Goal: Information Seeking & Learning: Find specific fact

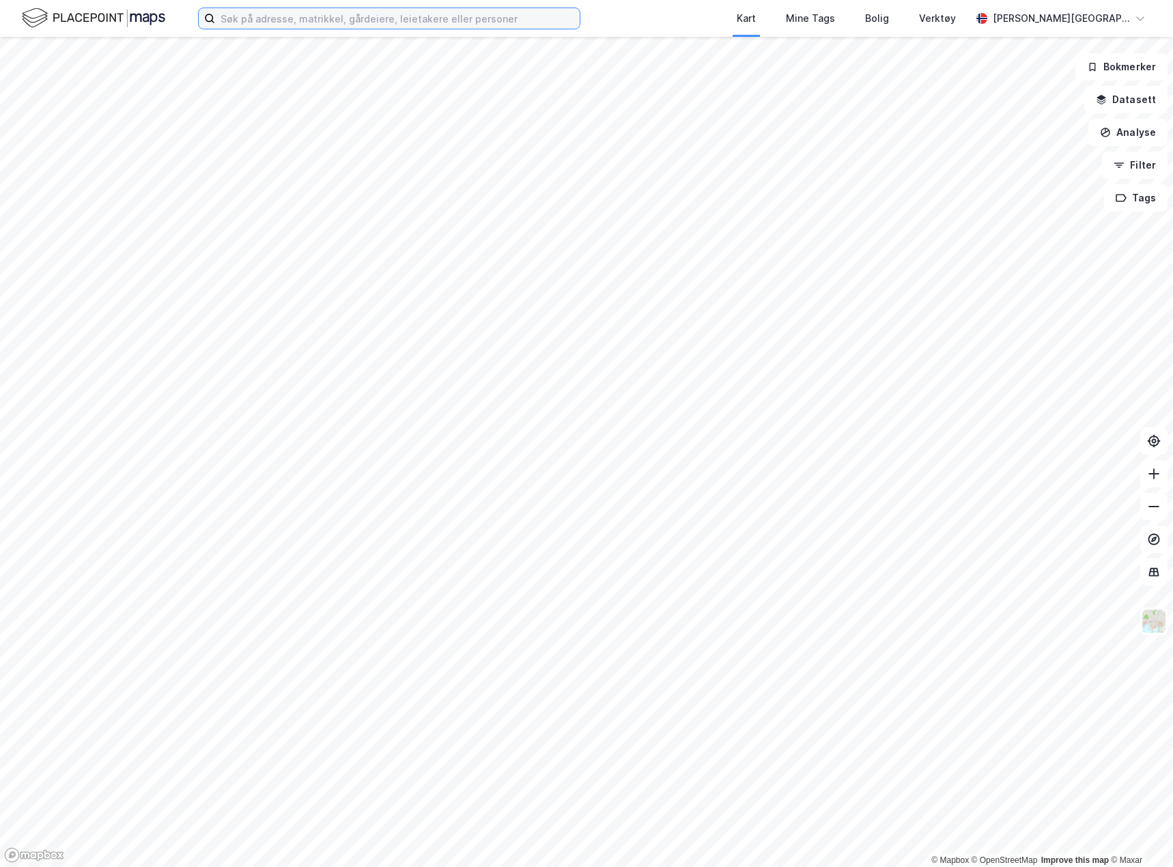
click at [297, 27] on input at bounding box center [397, 18] width 365 height 20
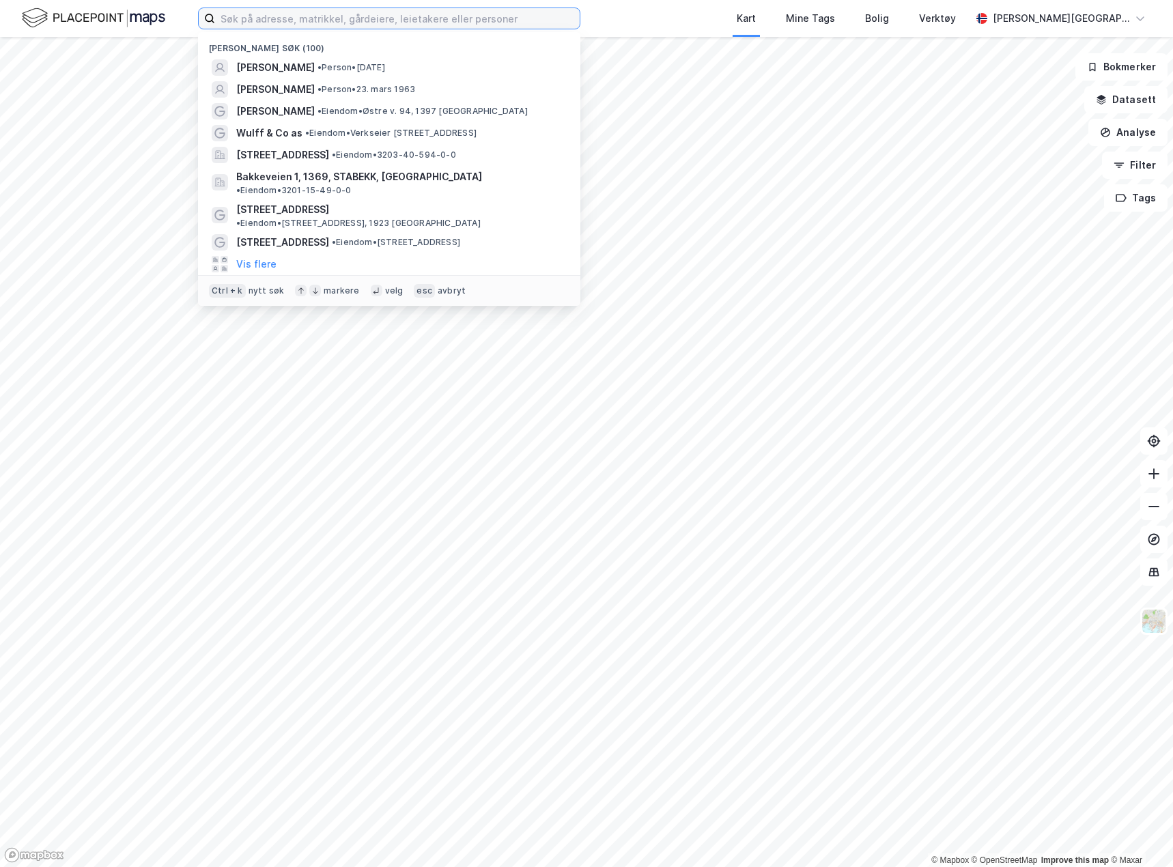
click at [296, 21] on input at bounding box center [397, 18] width 365 height 20
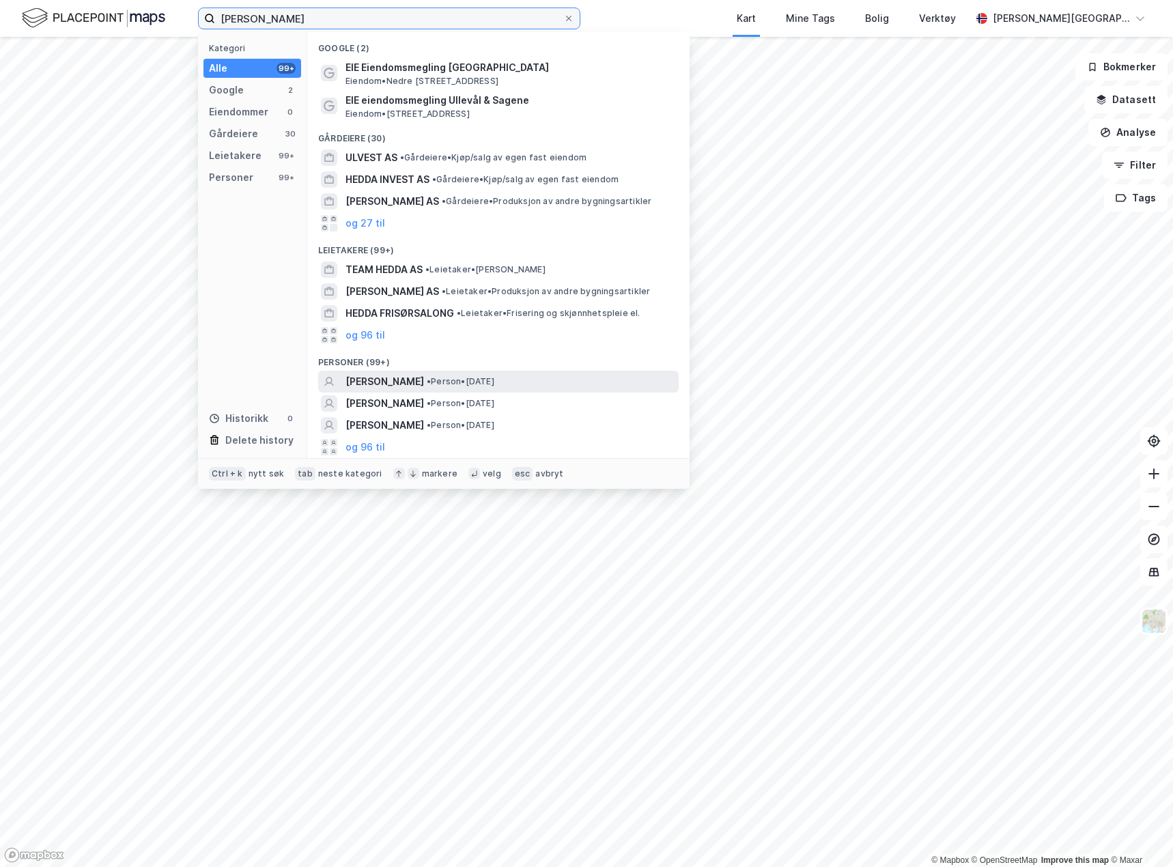
type input "[PERSON_NAME]"
click at [424, 378] on span "[PERSON_NAME]" at bounding box center [385, 382] width 79 height 16
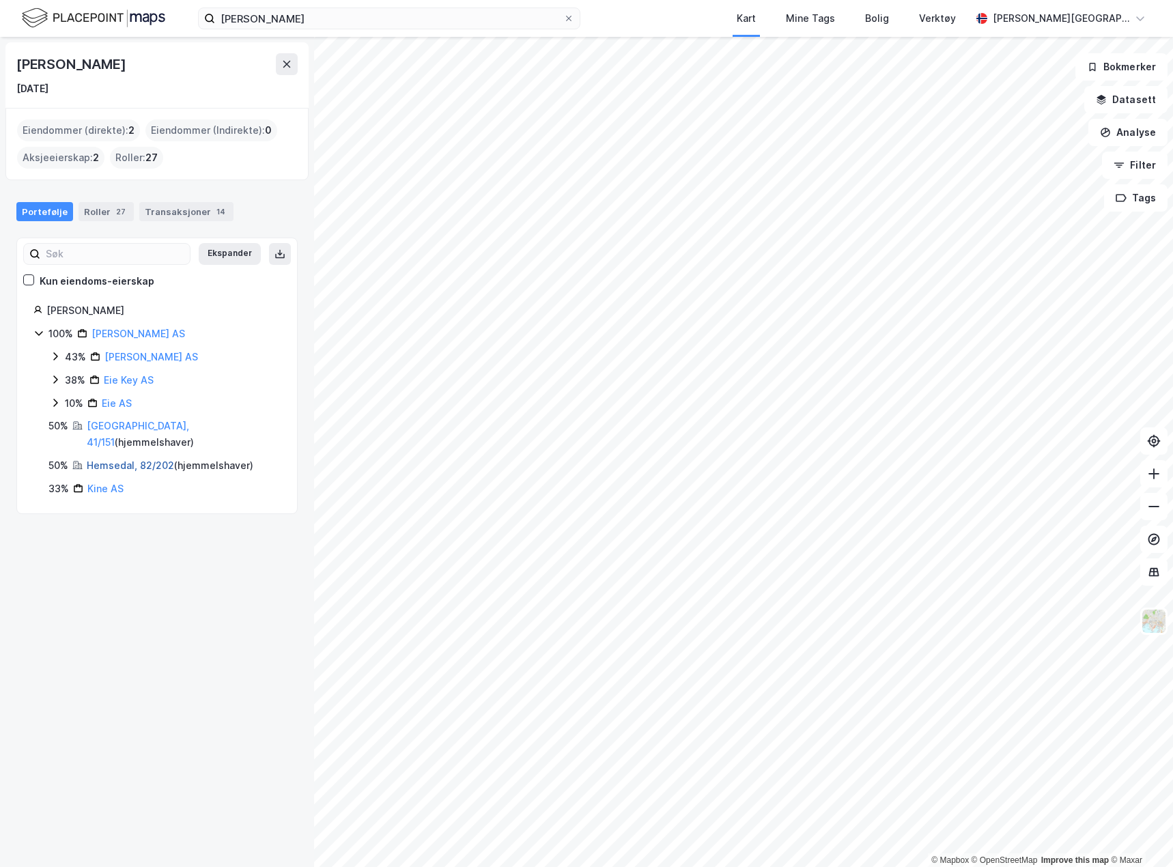
click at [114, 460] on link "Hemsedal, 82/202" at bounding box center [130, 466] width 87 height 12
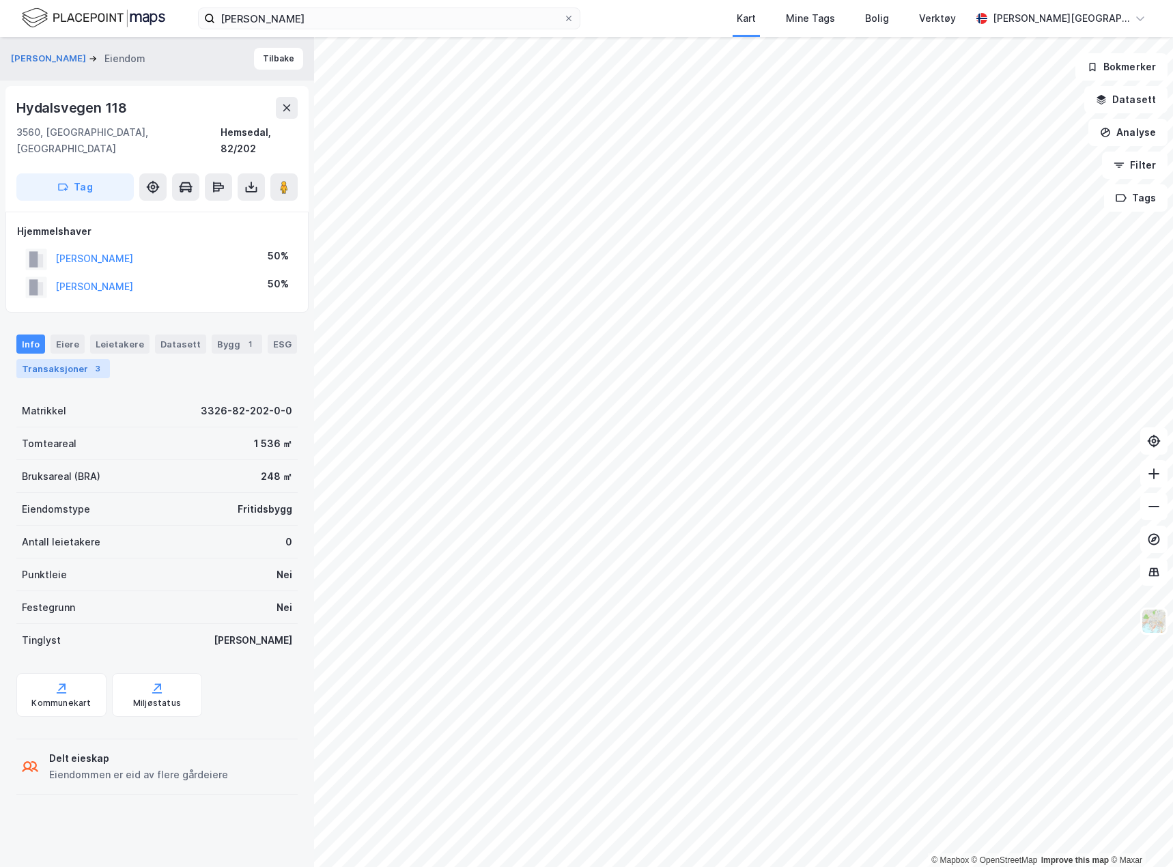
click at [72, 359] on div "Transaksjoner 3" at bounding box center [63, 368] width 94 height 19
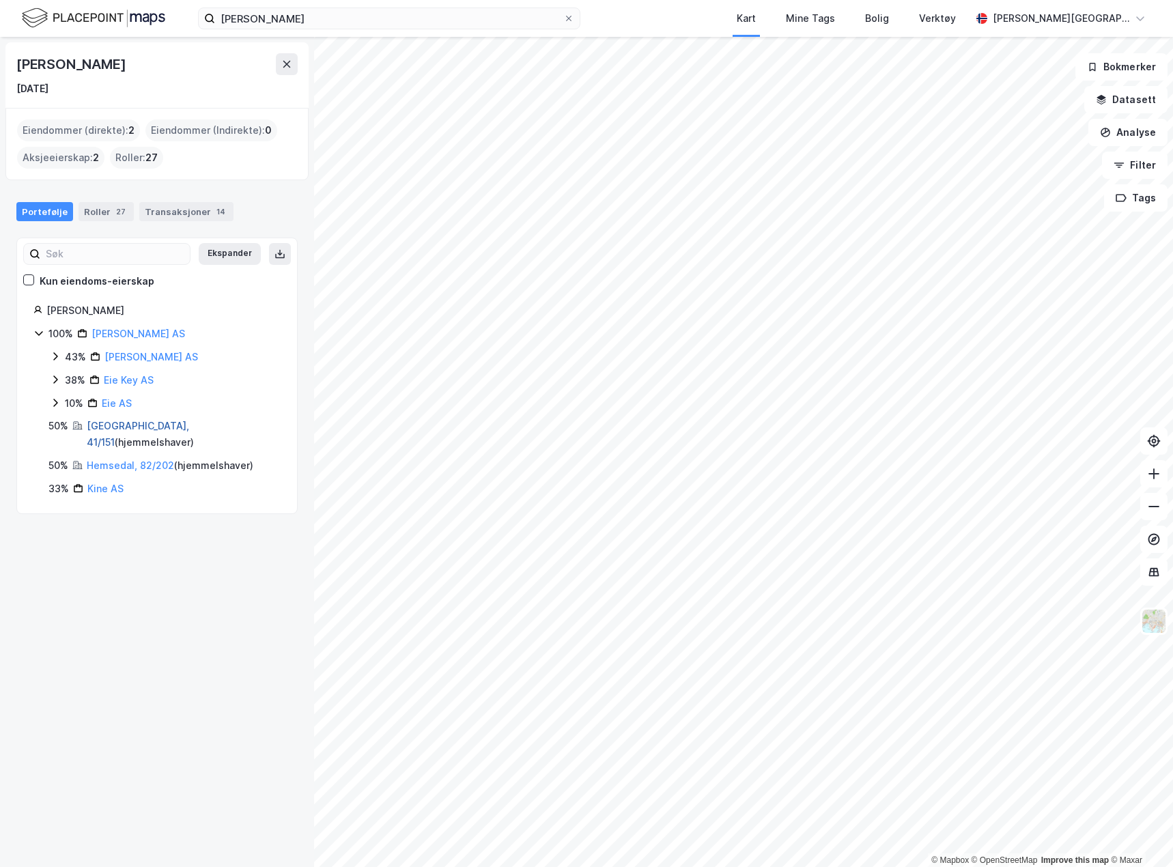
click at [115, 430] on link "[GEOGRAPHIC_DATA], 41/151" at bounding box center [138, 434] width 102 height 28
